Goal: Navigation & Orientation: Find specific page/section

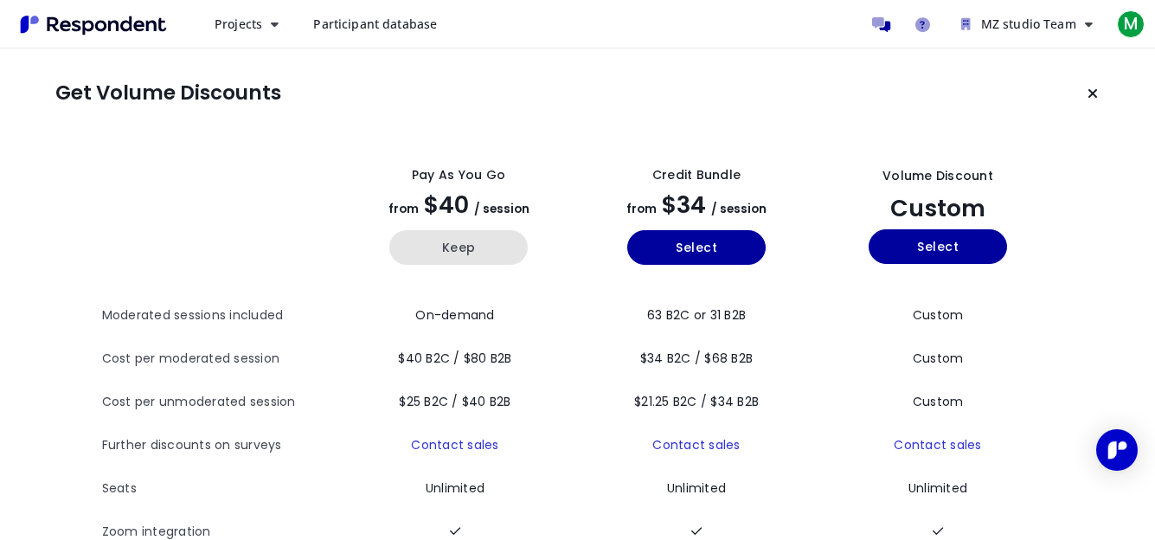
click at [469, 254] on button "Keep" at bounding box center [458, 247] width 138 height 35
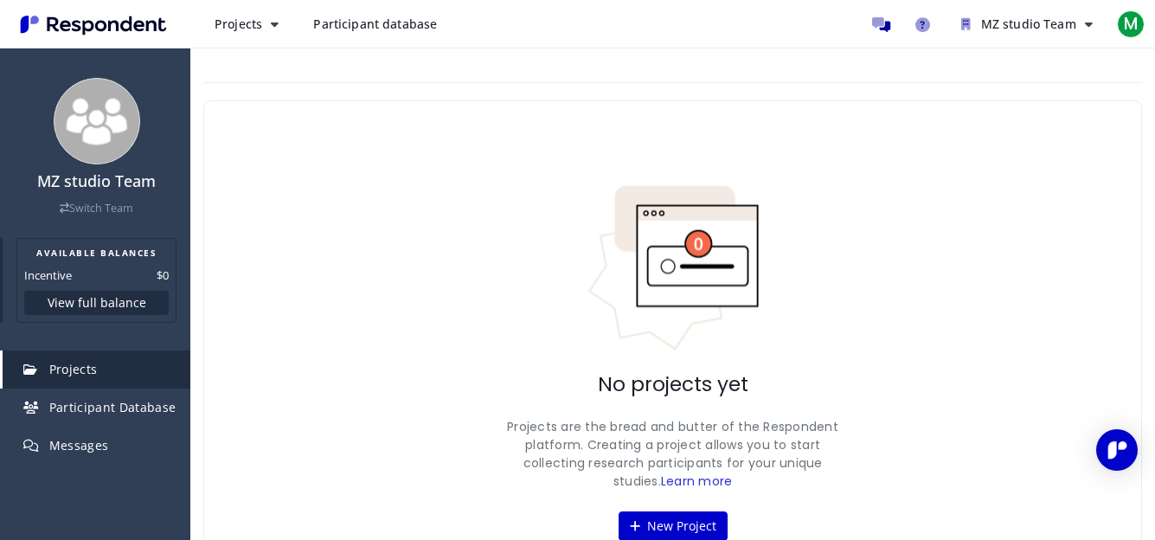
click at [125, 295] on button "View full balance" at bounding box center [96, 303] width 145 height 24
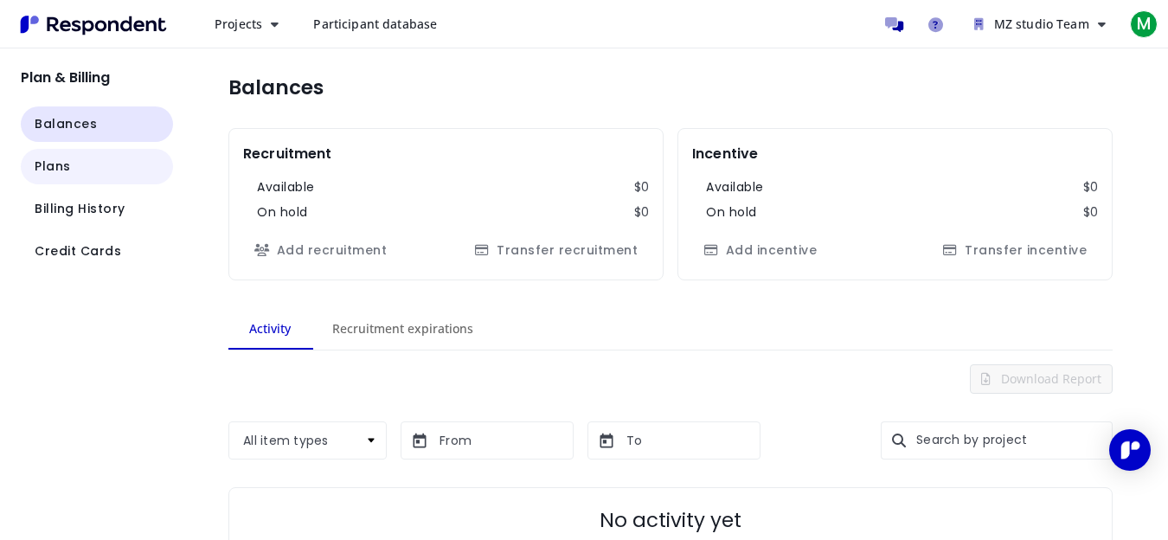
click at [128, 162] on button "Plans" at bounding box center [97, 166] width 152 height 35
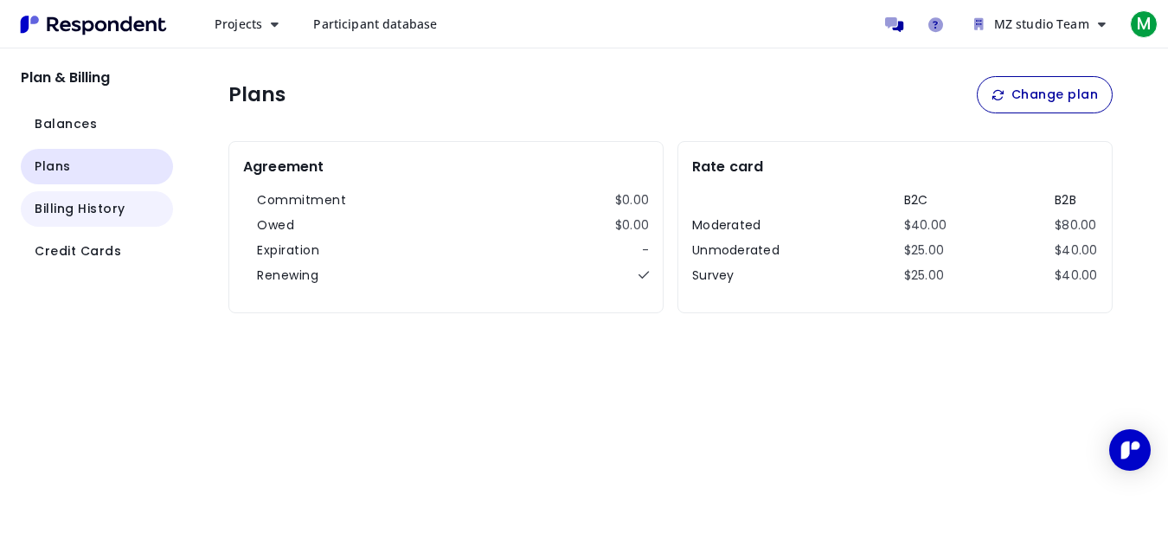
click at [123, 216] on button "Billing History" at bounding box center [97, 208] width 152 height 35
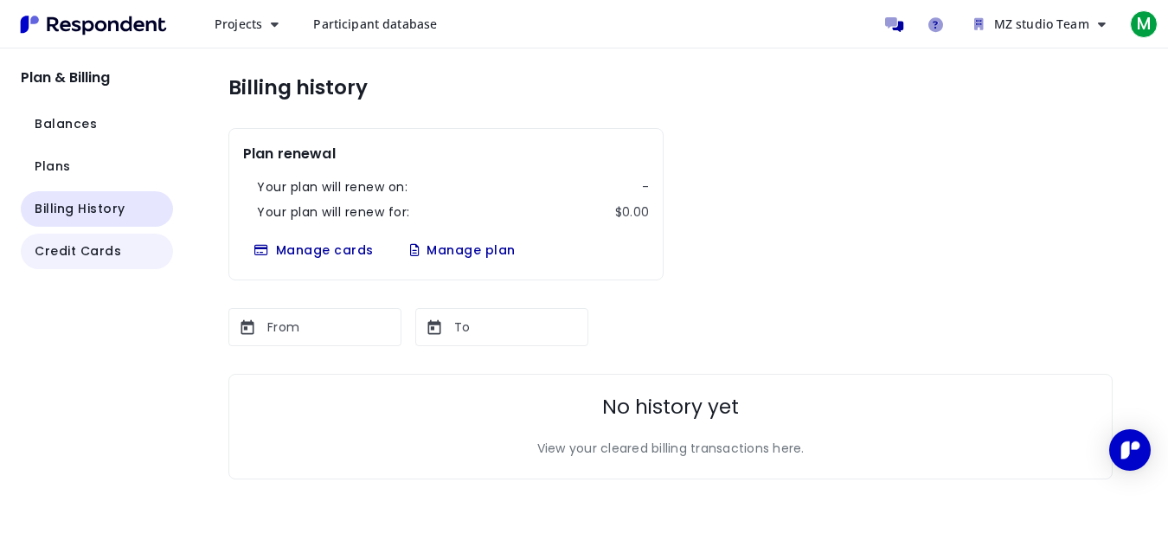
click at [116, 255] on span "Credit Cards" at bounding box center [78, 251] width 87 height 18
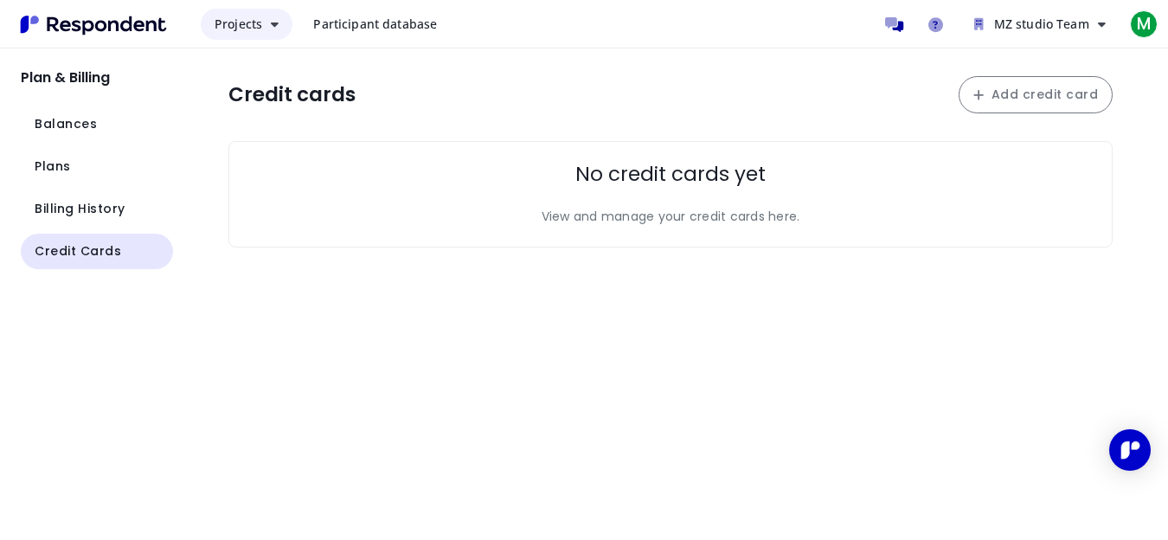
click at [258, 31] on button "Projects" at bounding box center [247, 24] width 92 height 31
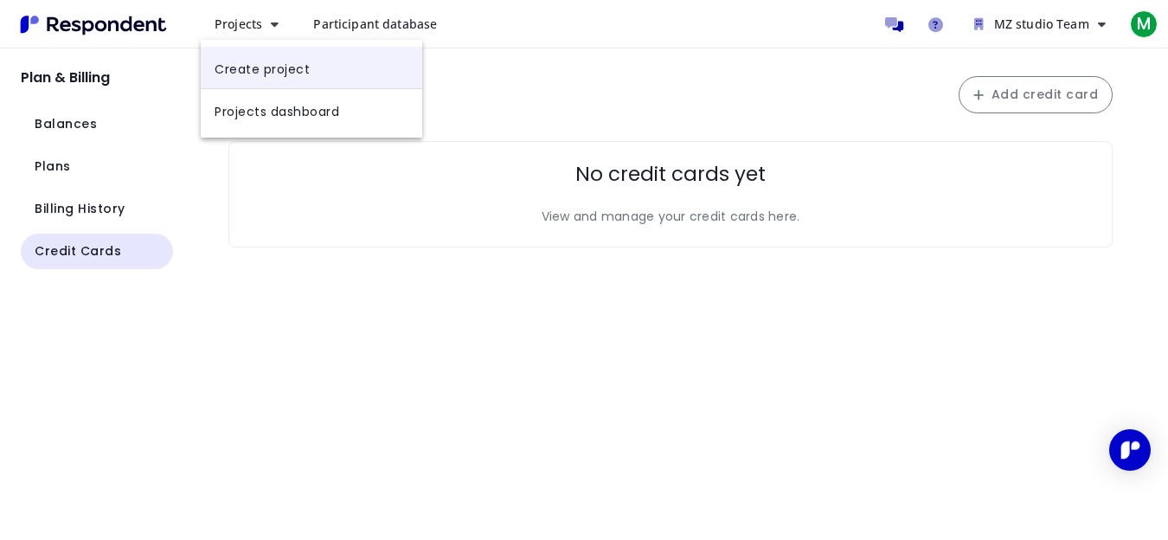
click at [251, 69] on link "Create project" at bounding box center [312, 68] width 222 height 42
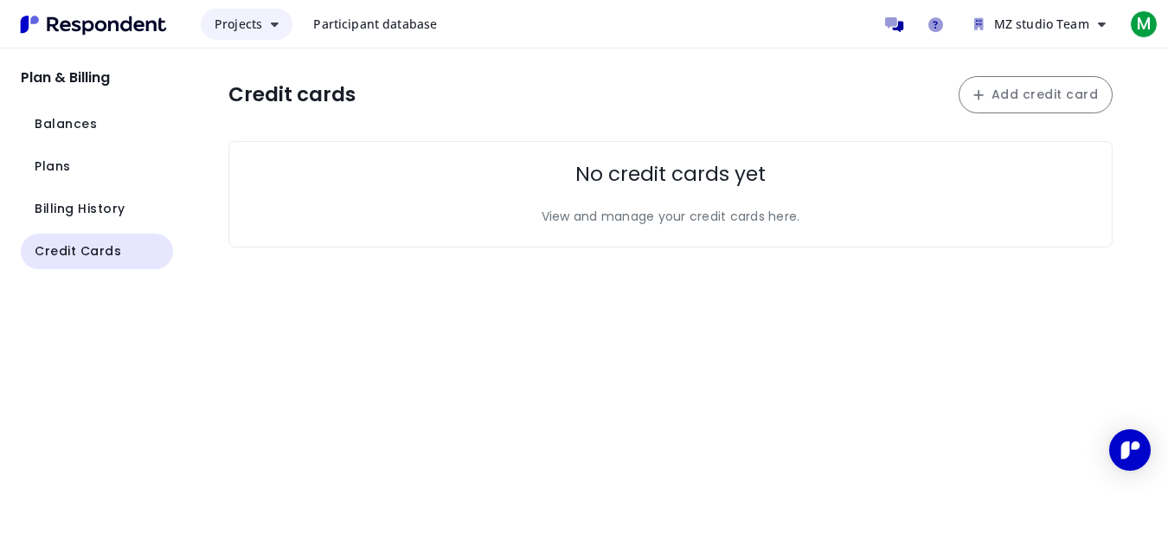
click at [259, 26] on span "Projects" at bounding box center [239, 24] width 48 height 16
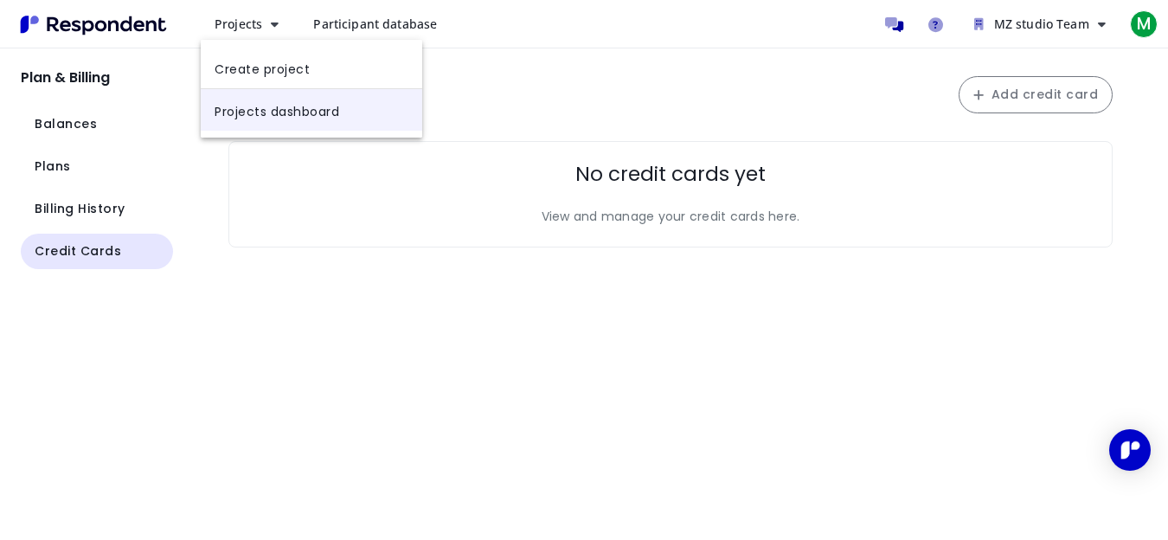
click at [270, 119] on link "Projects dashboard" at bounding box center [312, 110] width 222 height 42
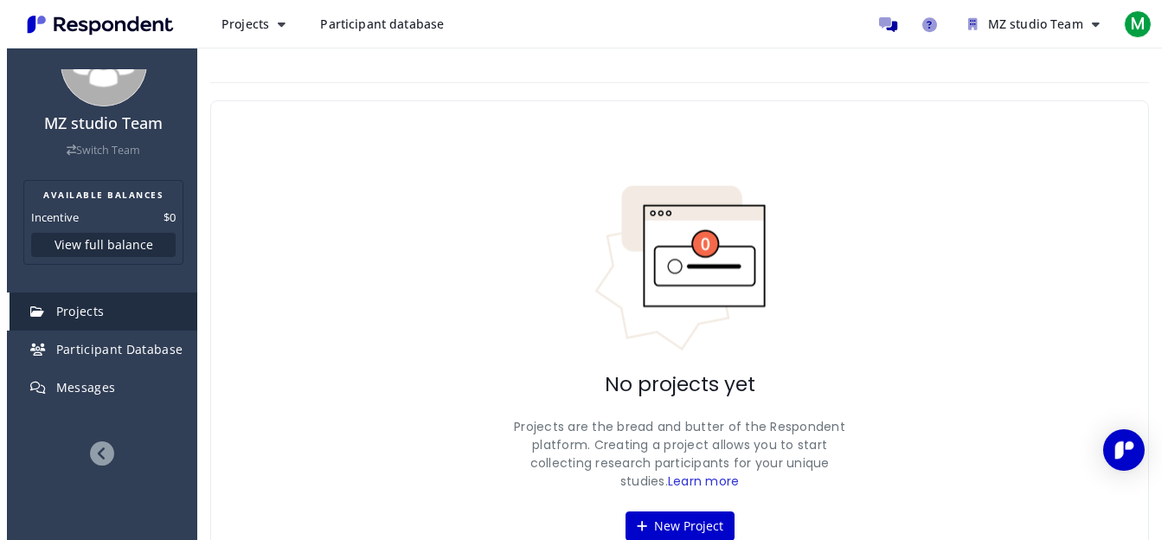
scroll to position [62, 0]
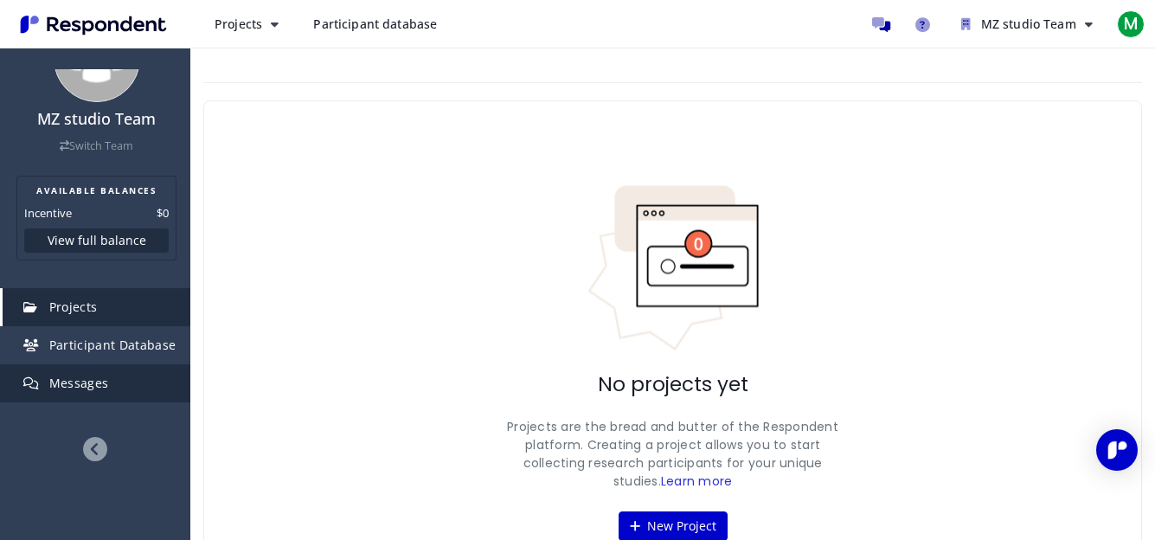
click at [137, 366] on link "Messages" at bounding box center [97, 383] width 188 height 38
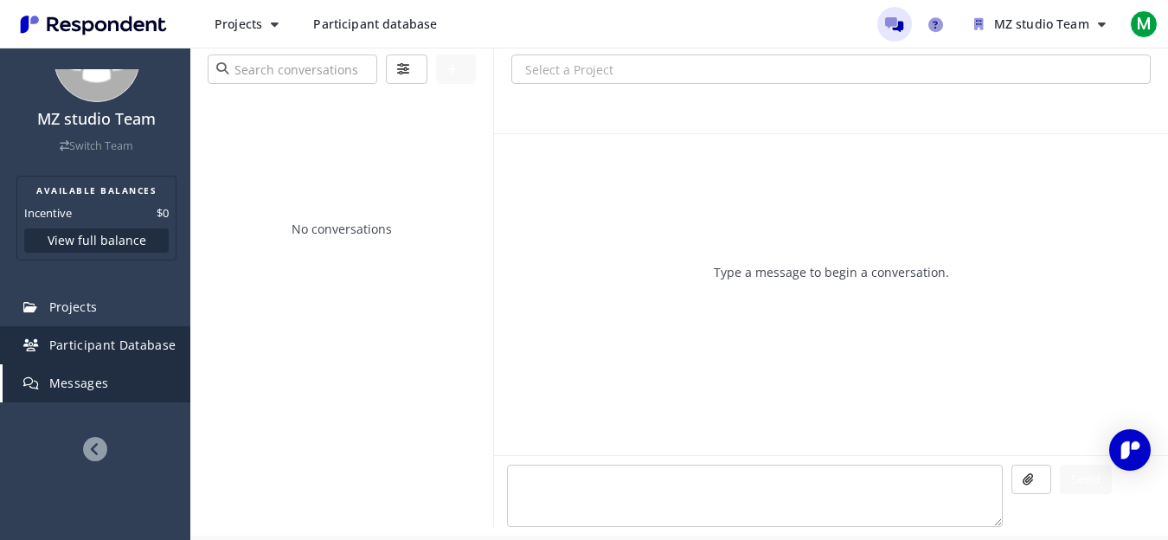
click at [132, 344] on span "Participant Database" at bounding box center [112, 345] width 127 height 16
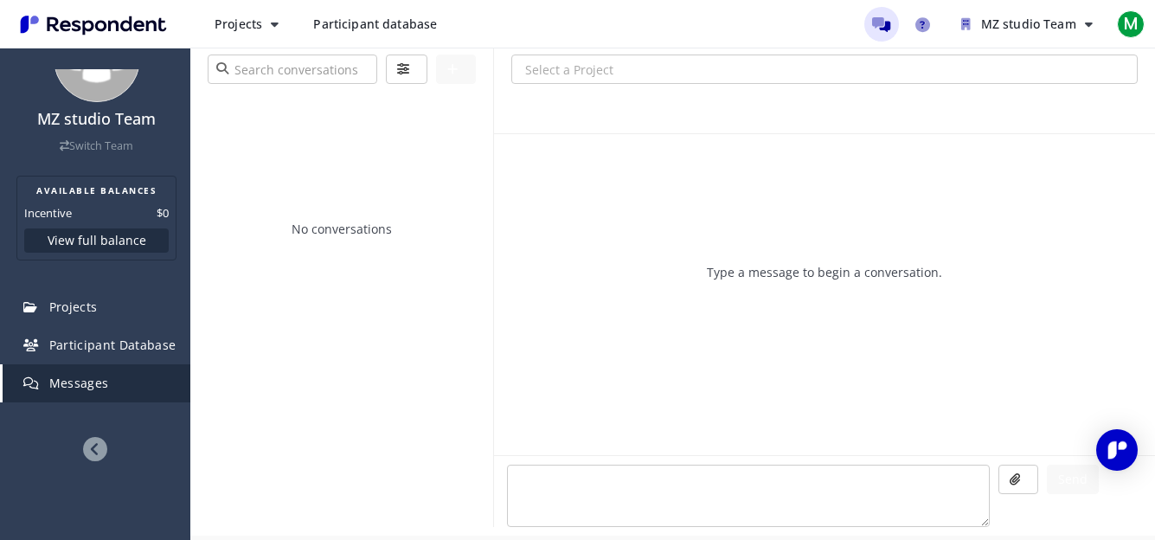
click at [117, 383] on link "Messages" at bounding box center [97, 383] width 188 height 38
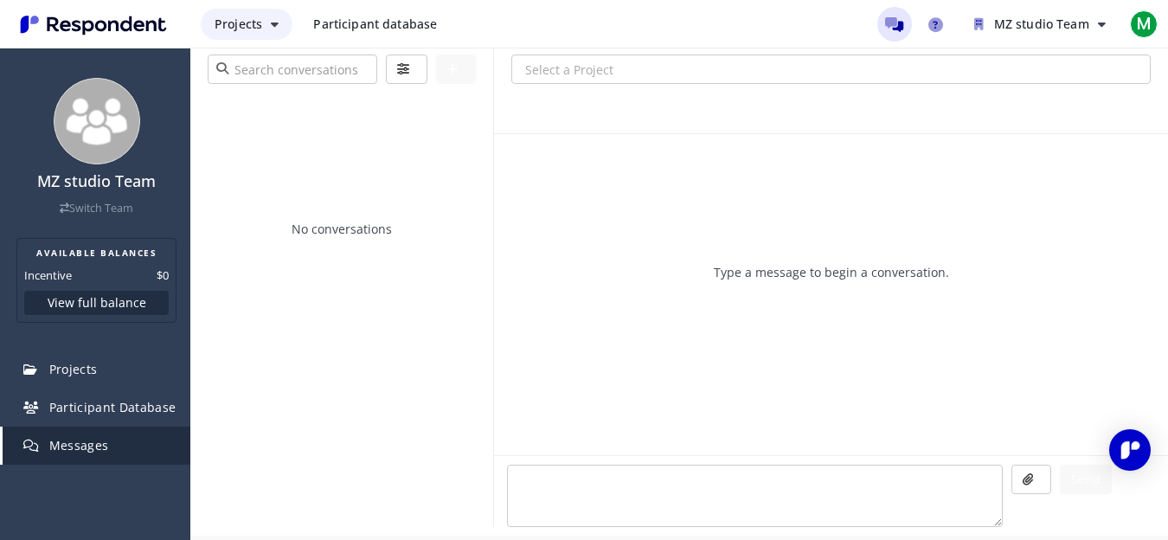
click at [234, 20] on span "Projects" at bounding box center [239, 24] width 48 height 16
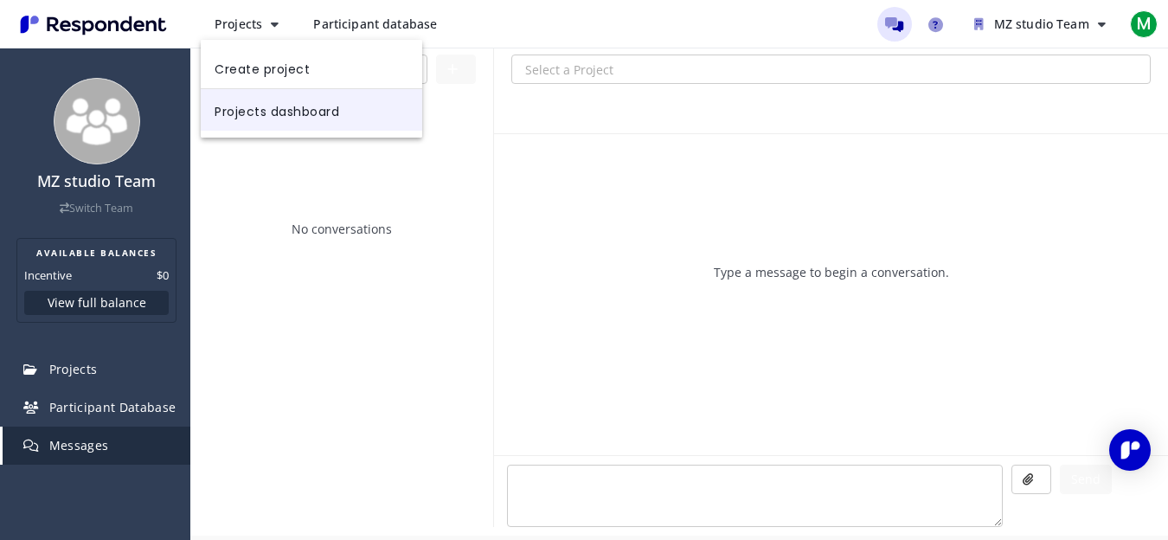
click at [232, 113] on link "Projects dashboard" at bounding box center [312, 110] width 222 height 42
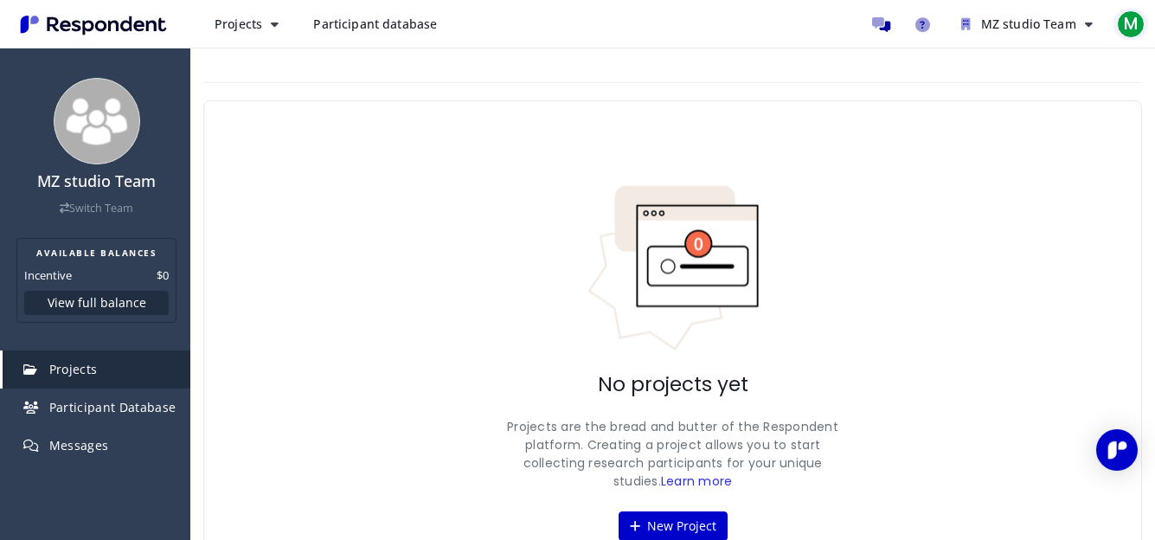
click at [1123, 29] on span "M" at bounding box center [1131, 24] width 28 height 28
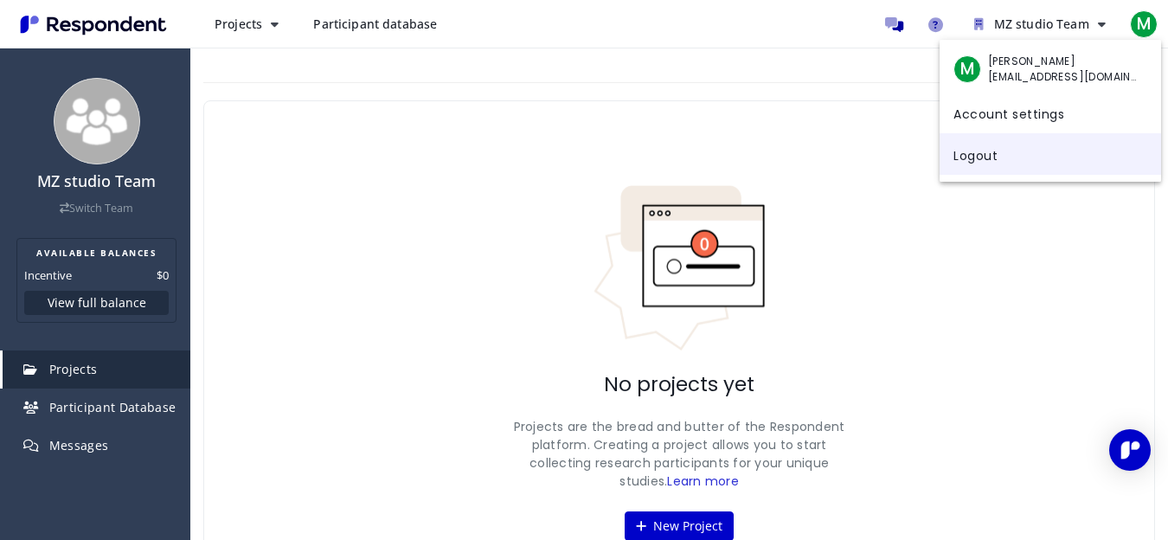
click at [980, 162] on link "Logout" at bounding box center [1051, 154] width 222 height 42
